Goal: Find specific page/section: Find specific page/section

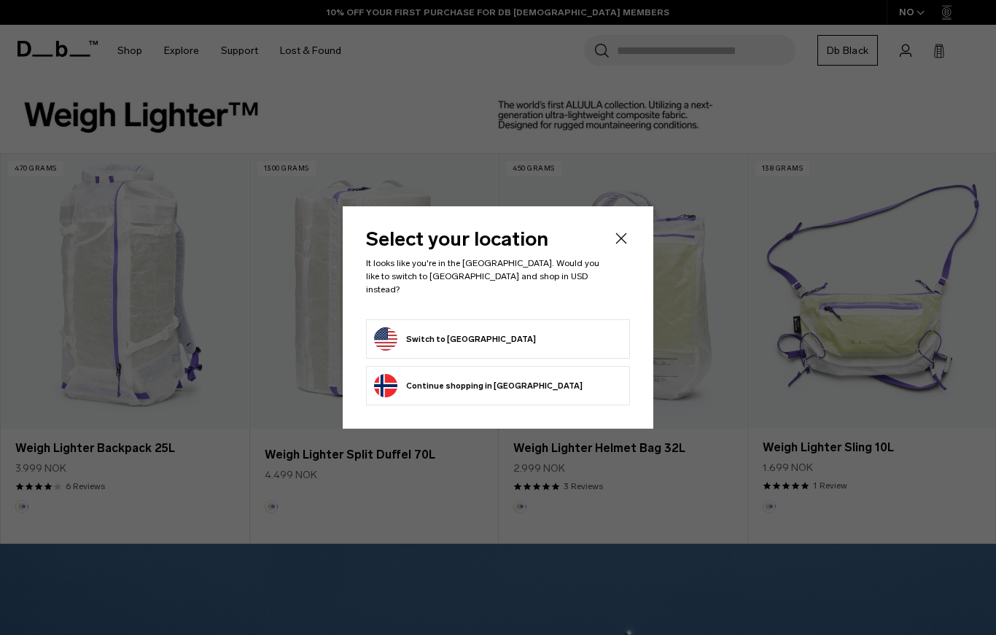
click at [492, 333] on button "Switch to United States" at bounding box center [455, 339] width 162 height 23
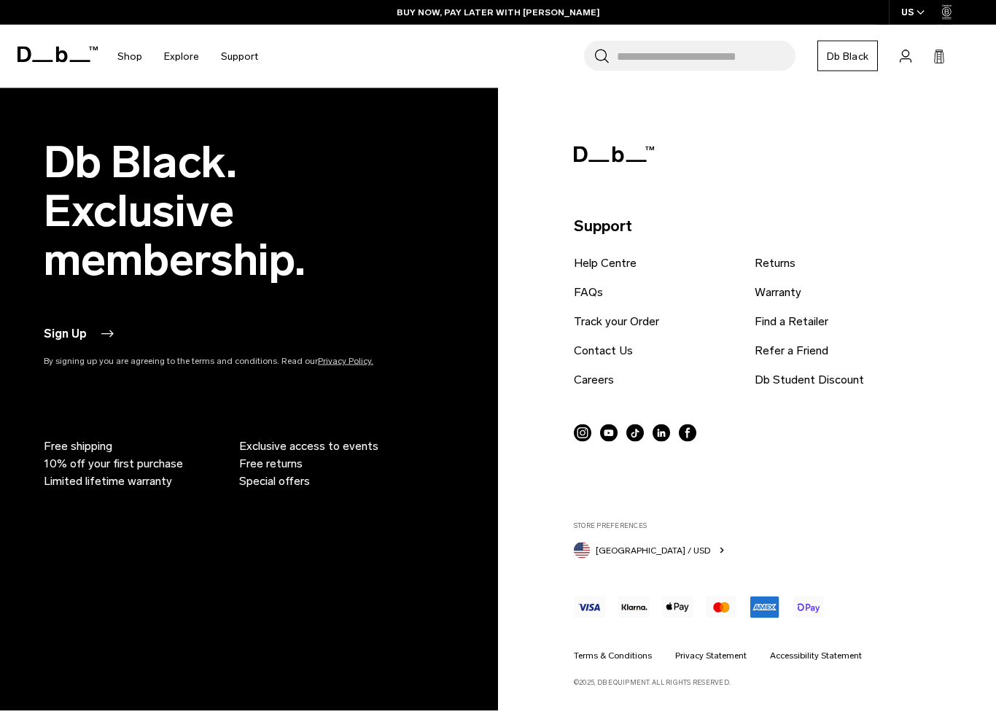
scroll to position [3126, 0]
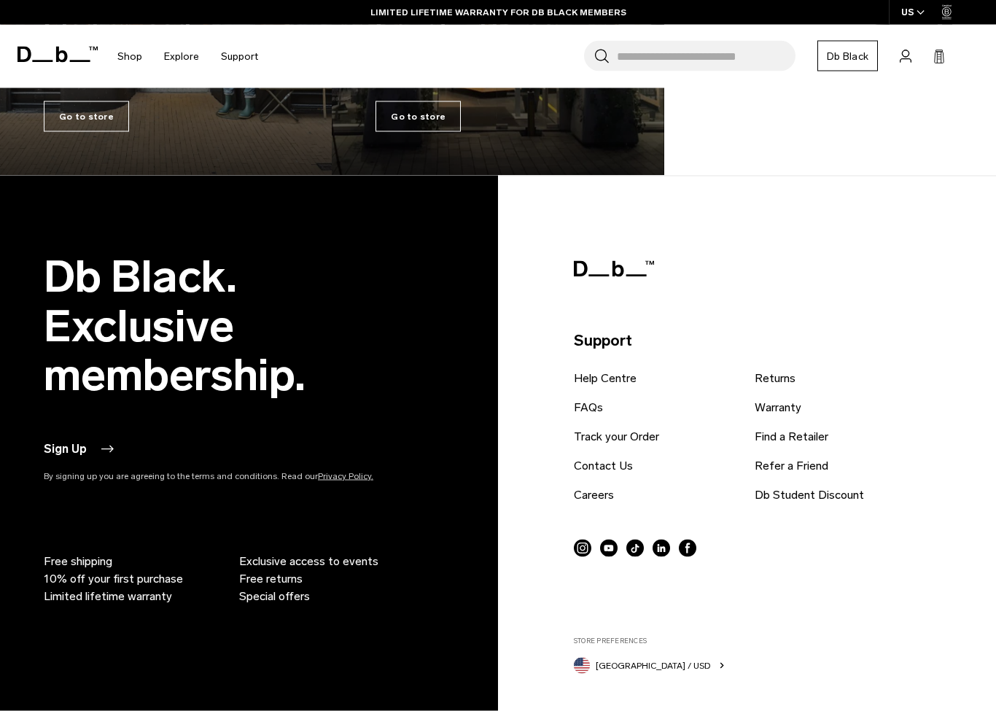
scroll to position [3120, 0]
